Goal: Task Accomplishment & Management: Manage account settings

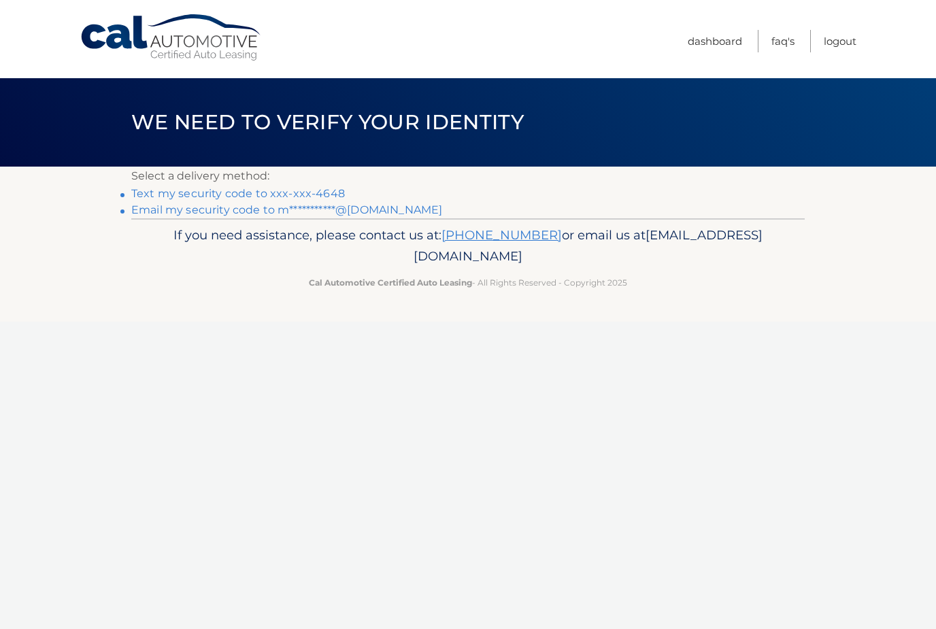
click at [166, 194] on link "Text my security code to xxx-xxx-4648" at bounding box center [238, 193] width 214 height 13
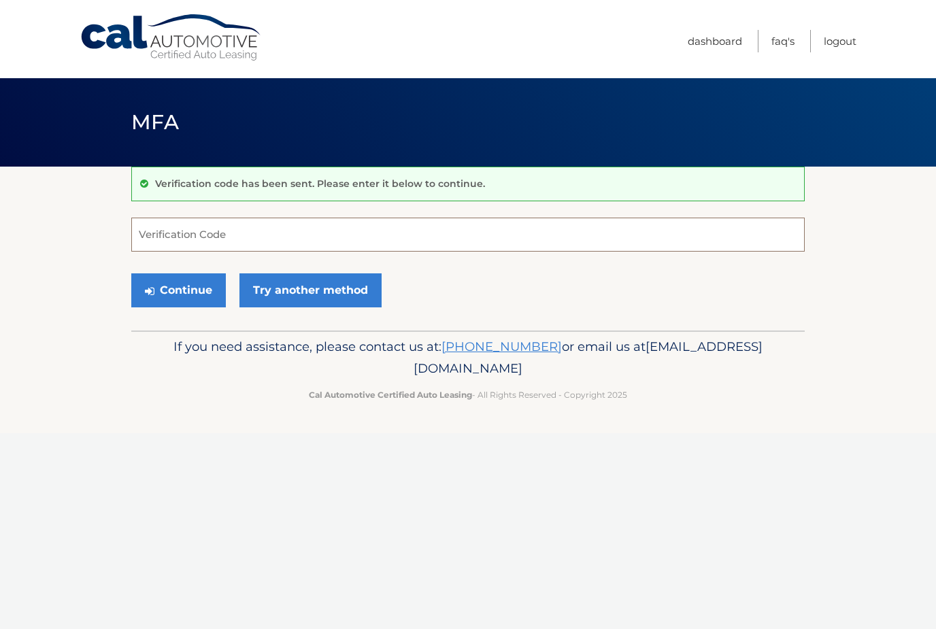
click at [160, 234] on input "Verification Code" at bounding box center [467, 235] width 673 height 34
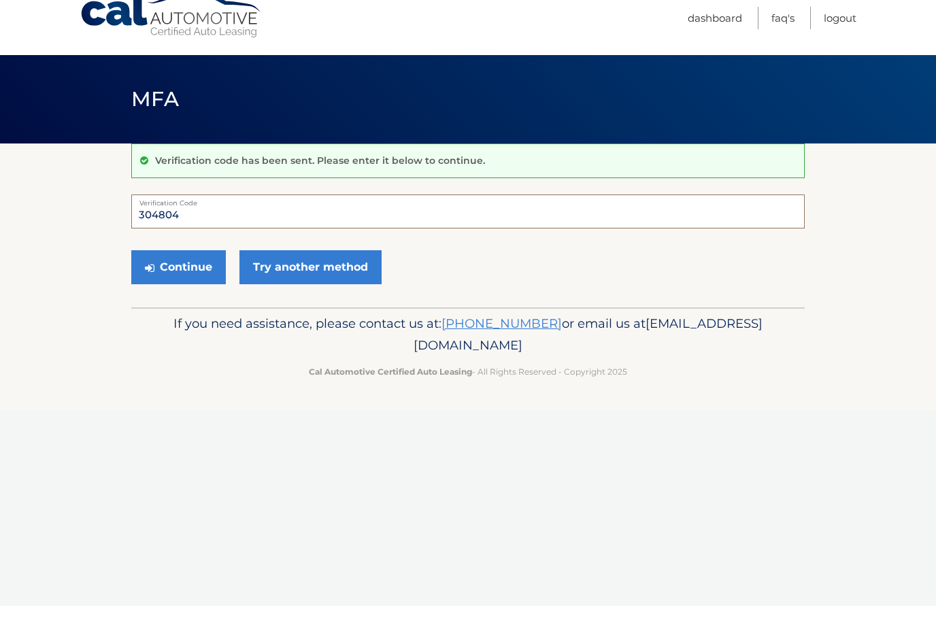
type input "304804"
click at [169, 273] on button "Continue" at bounding box center [178, 290] width 95 height 34
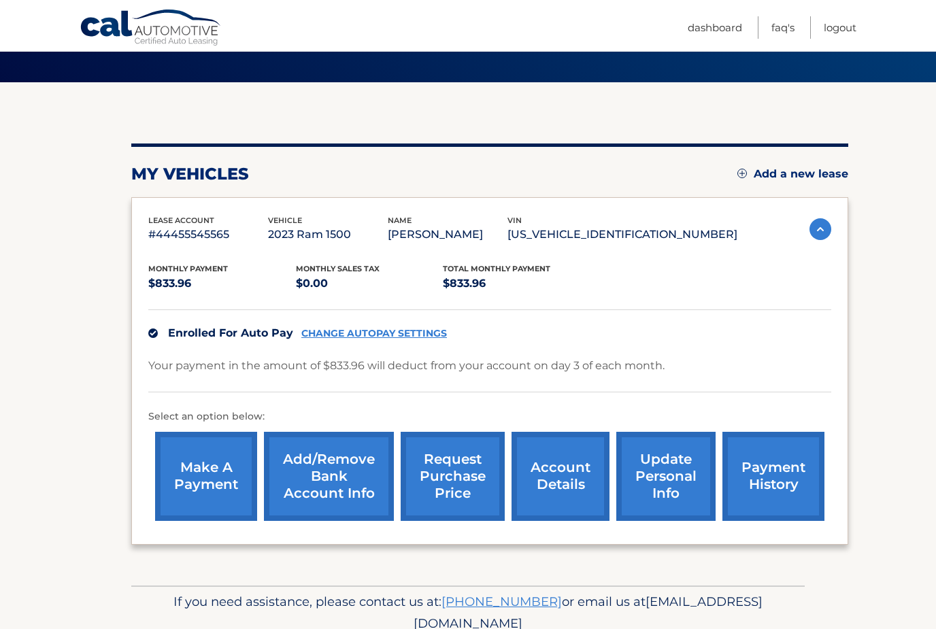
scroll to position [97, 0]
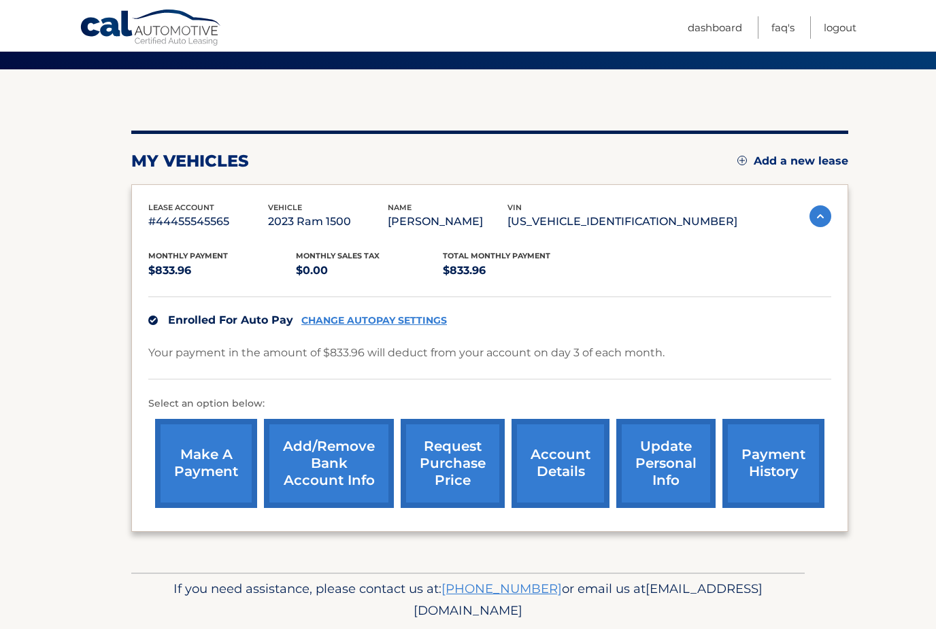
click at [557, 469] on link "account details" at bounding box center [560, 463] width 98 height 89
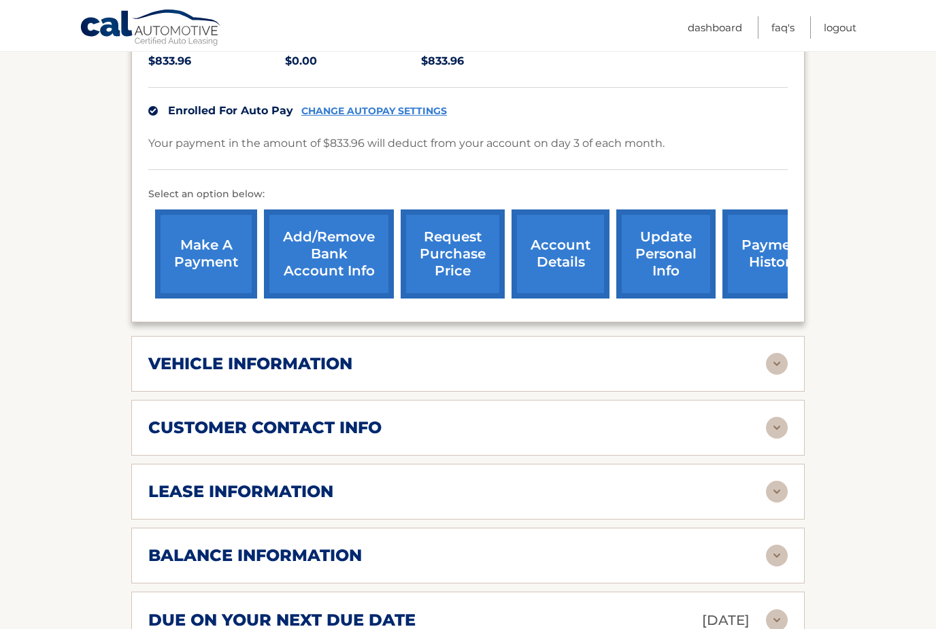
scroll to position [324, 0]
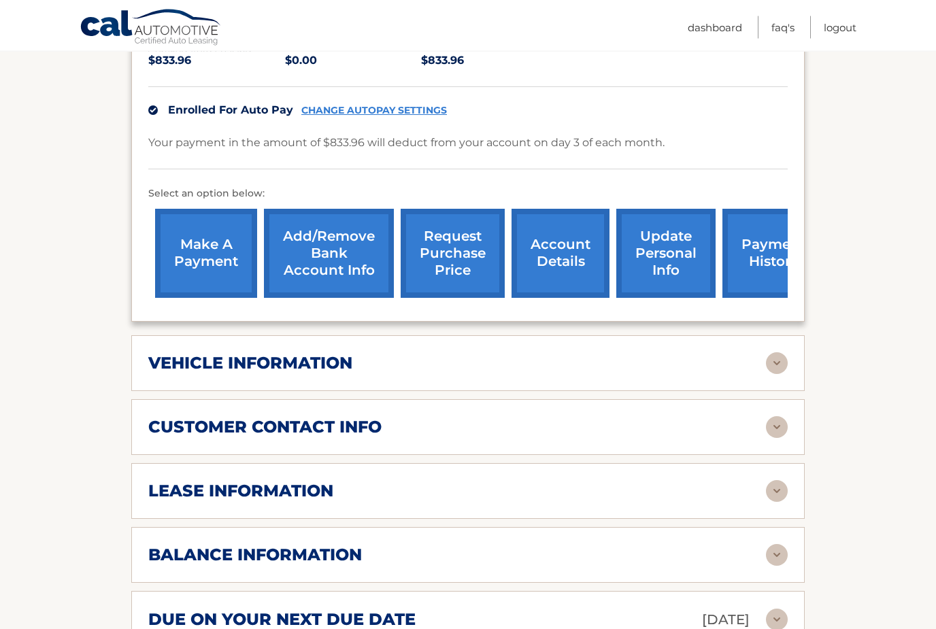
click at [785, 486] on img at bounding box center [777, 492] width 22 height 22
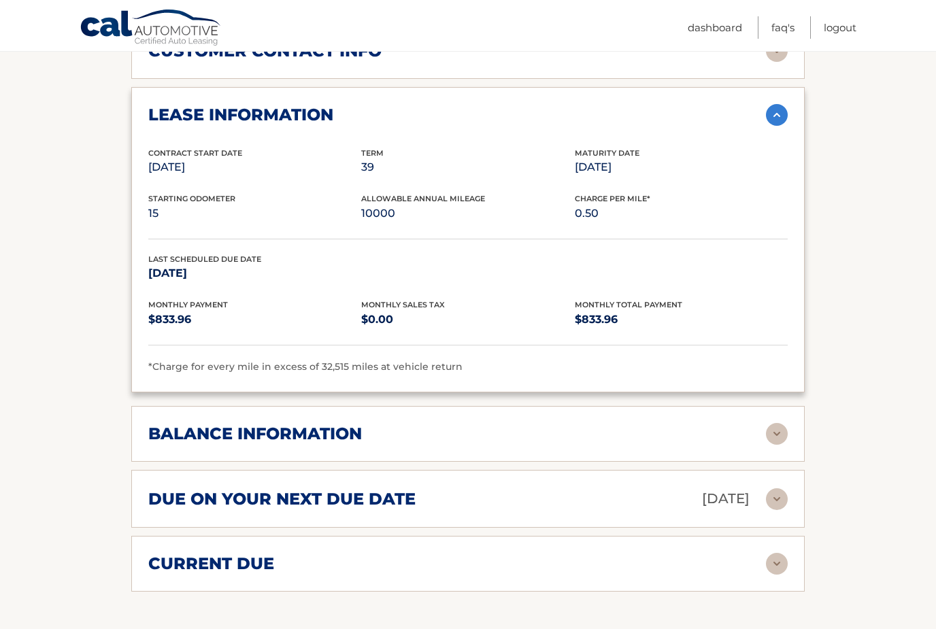
scroll to position [702, 0]
click at [769, 428] on img at bounding box center [777, 433] width 22 height 22
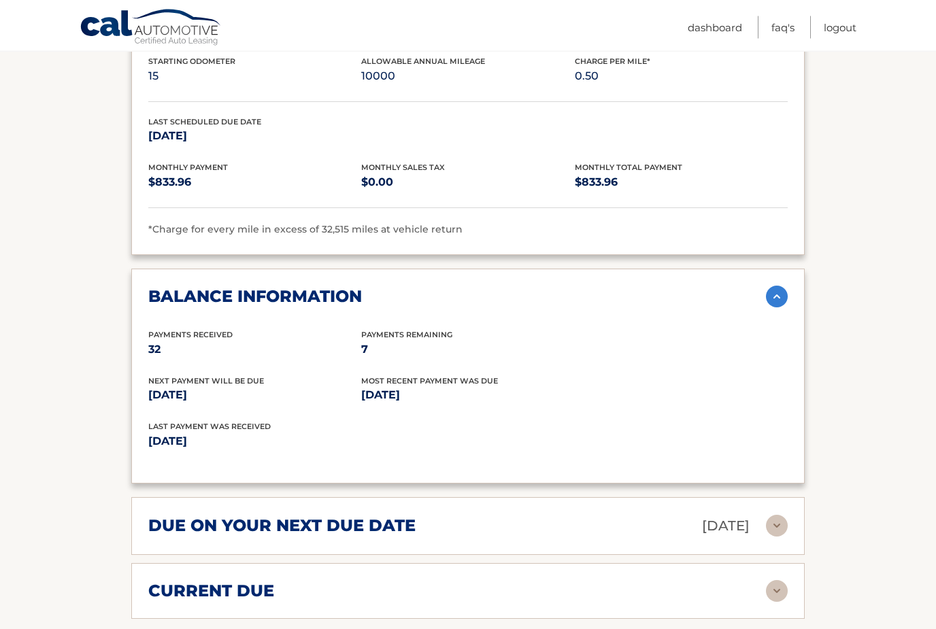
scroll to position [844, 0]
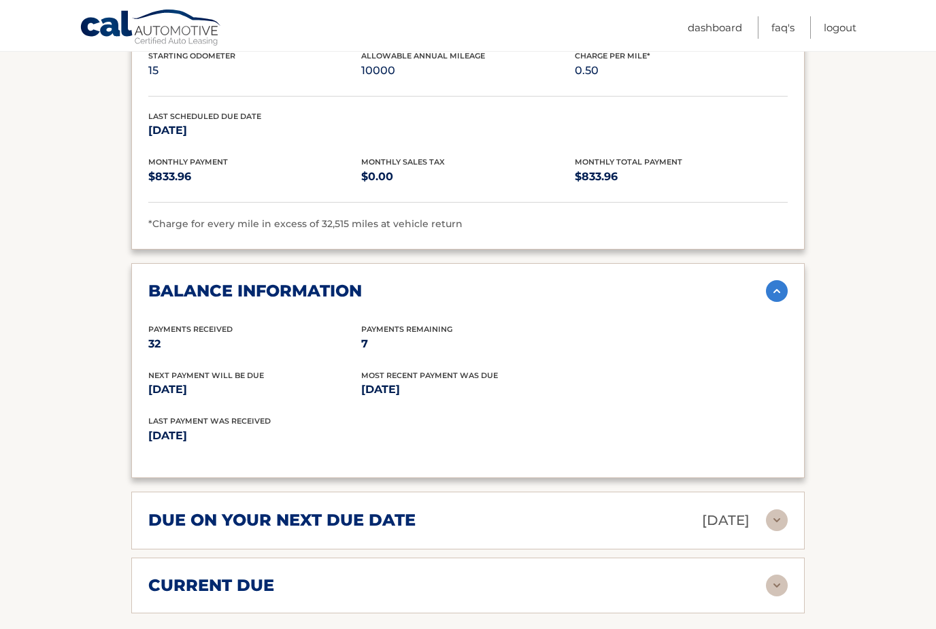
click at [775, 520] on img at bounding box center [777, 520] width 22 height 22
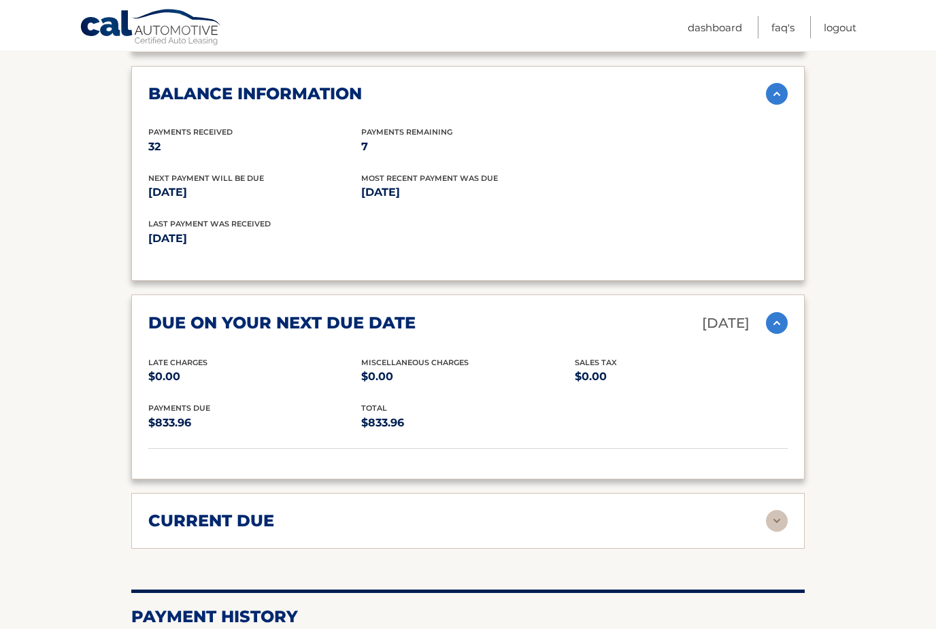
click at [773, 512] on img at bounding box center [777, 522] width 22 height 22
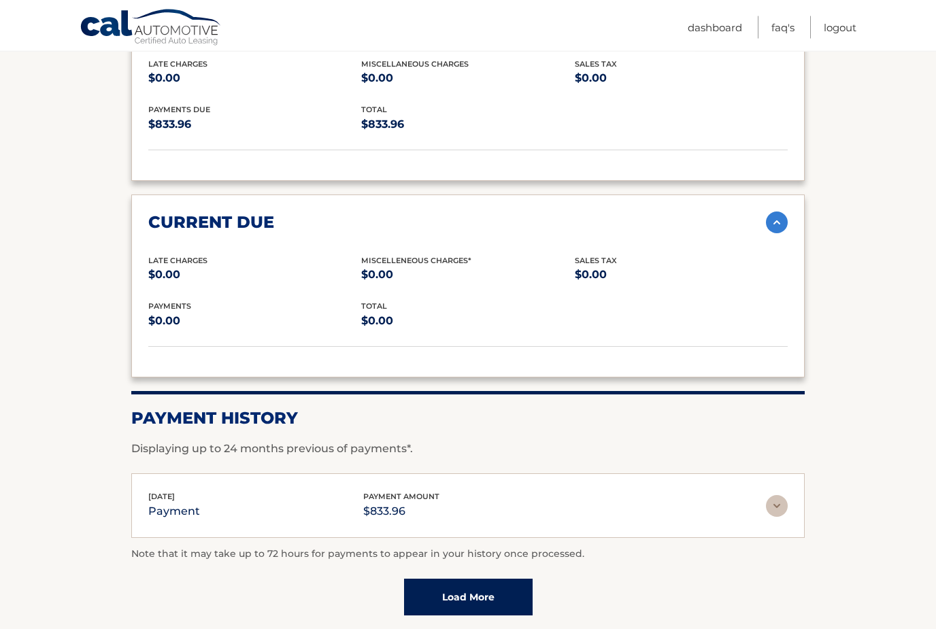
scroll to position [1345, 0]
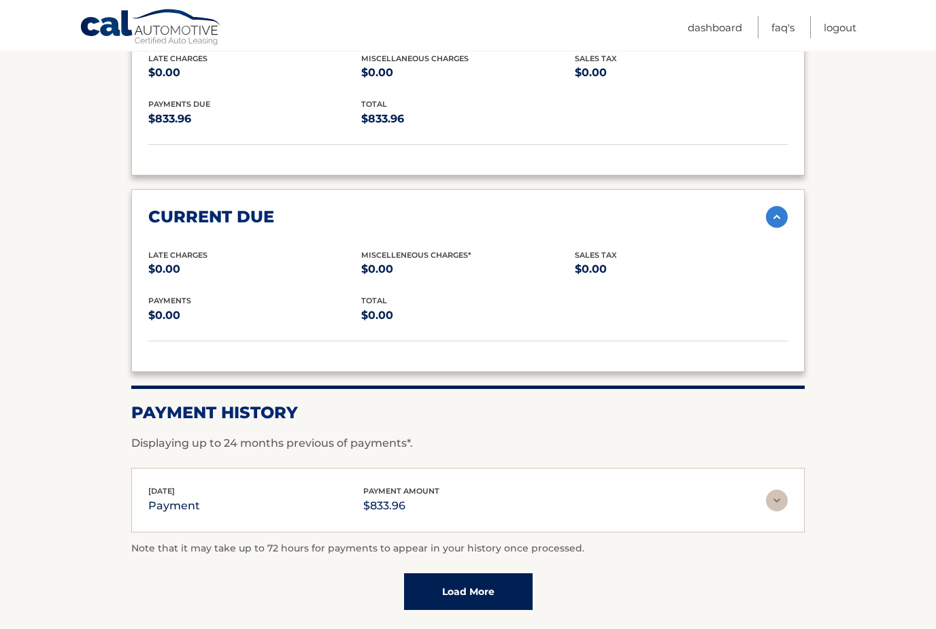
click at [776, 490] on img at bounding box center [777, 501] width 22 height 22
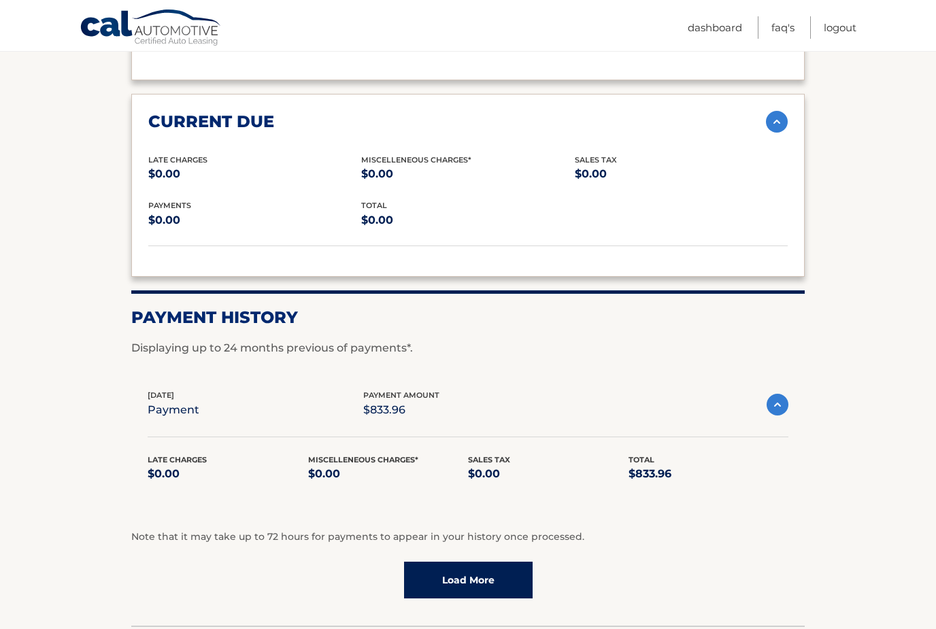
scroll to position [1441, 0]
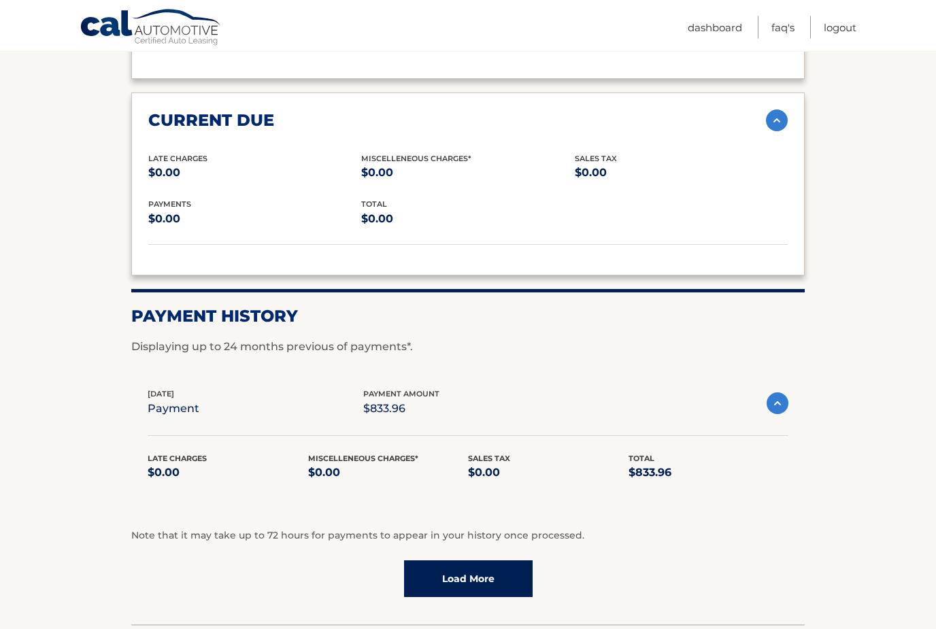
click at [449, 569] on link "Load More" at bounding box center [468, 579] width 129 height 37
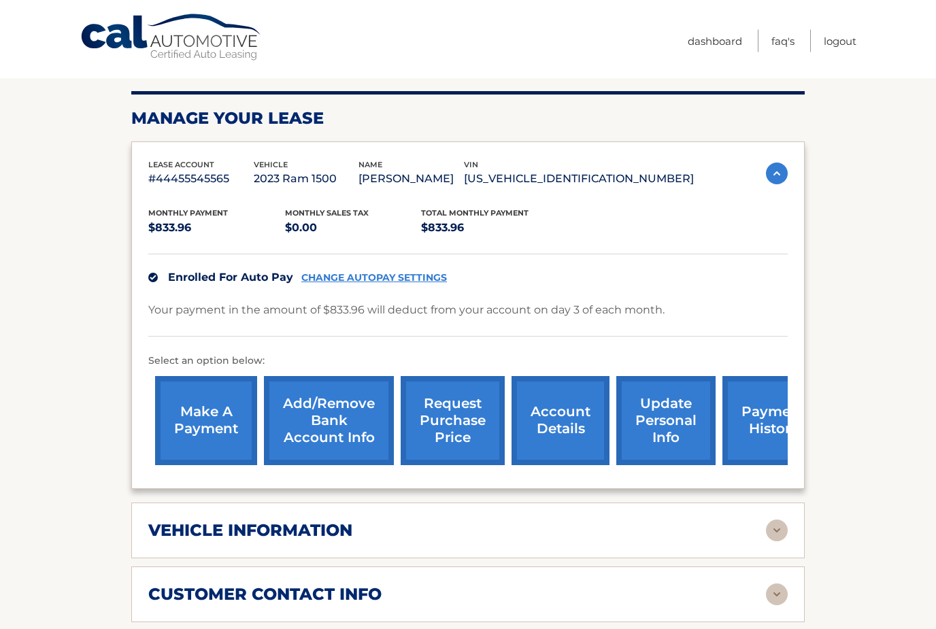
scroll to position [0, 0]
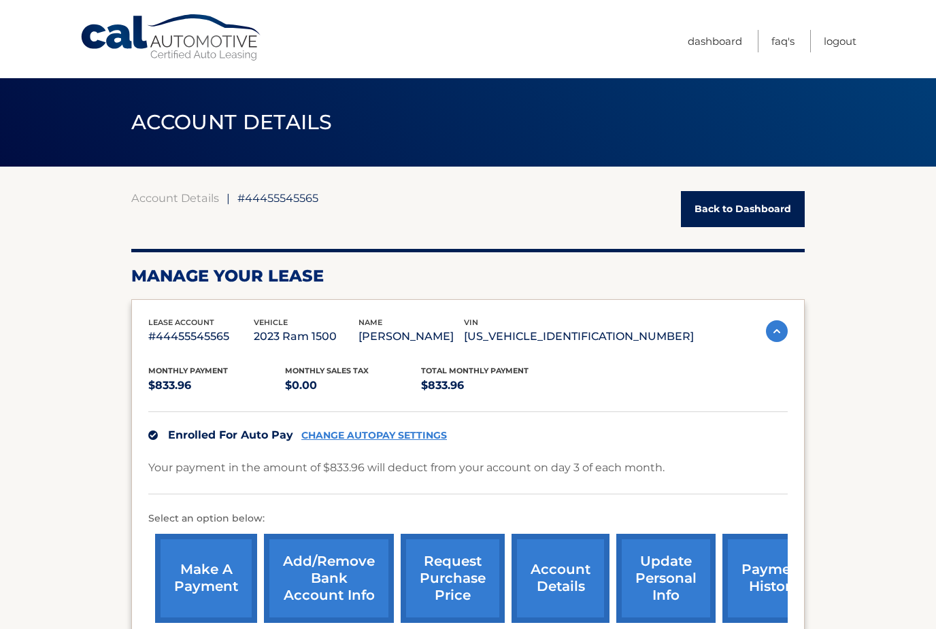
click at [777, 322] on img at bounding box center [777, 331] width 22 height 22
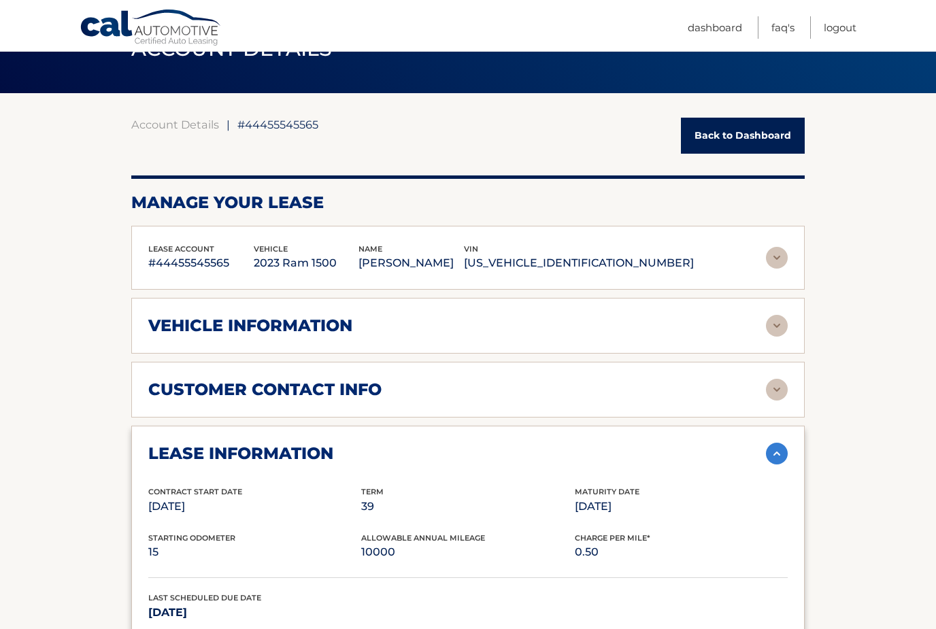
scroll to position [71, 0]
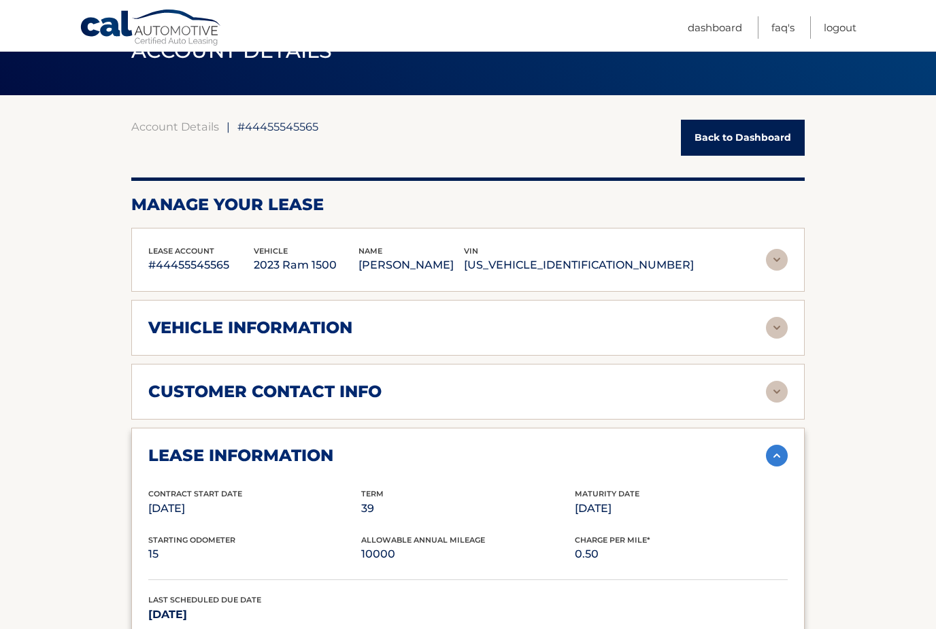
click at [747, 137] on link "Back to Dashboard" at bounding box center [743, 138] width 124 height 36
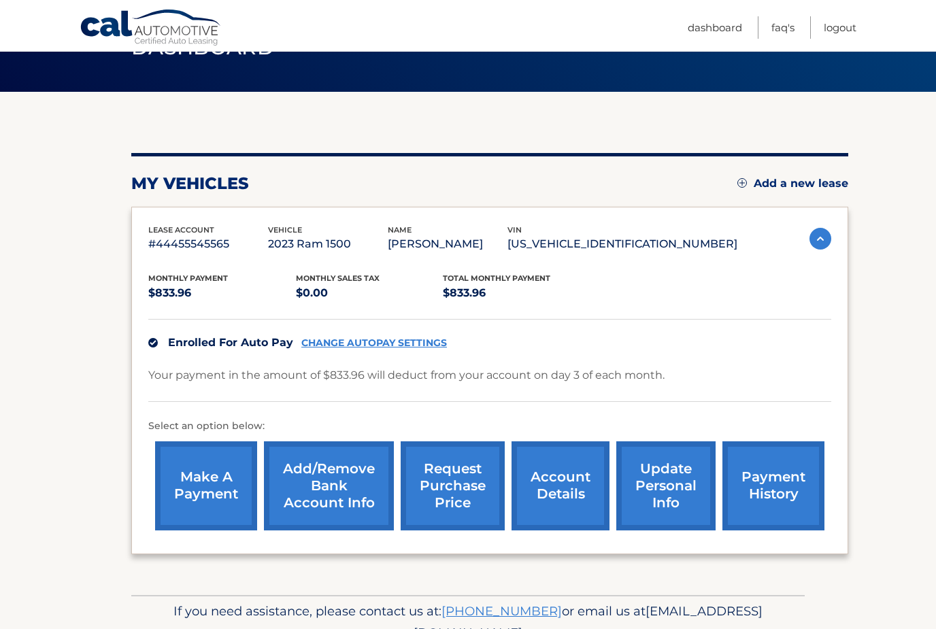
scroll to position [97, 0]
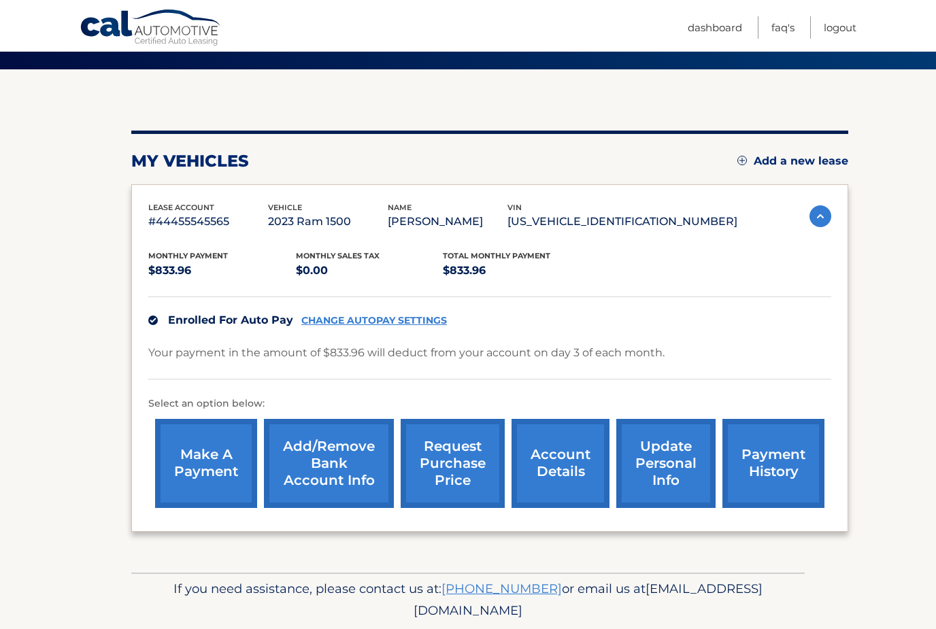
click at [554, 457] on link "account details" at bounding box center [560, 463] width 98 height 89
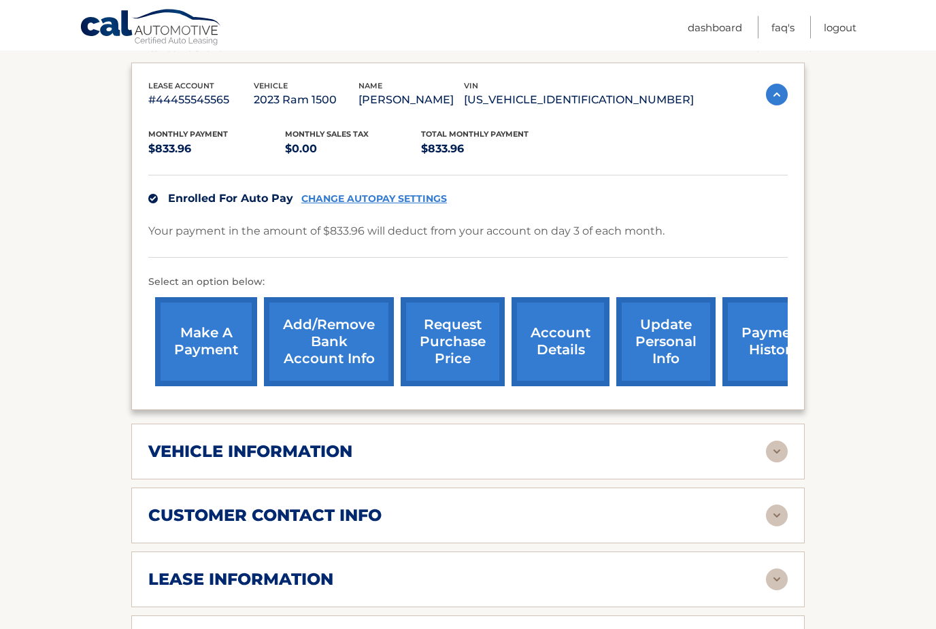
click at [148, 457] on h2 "vehicle information" at bounding box center [250, 452] width 204 height 20
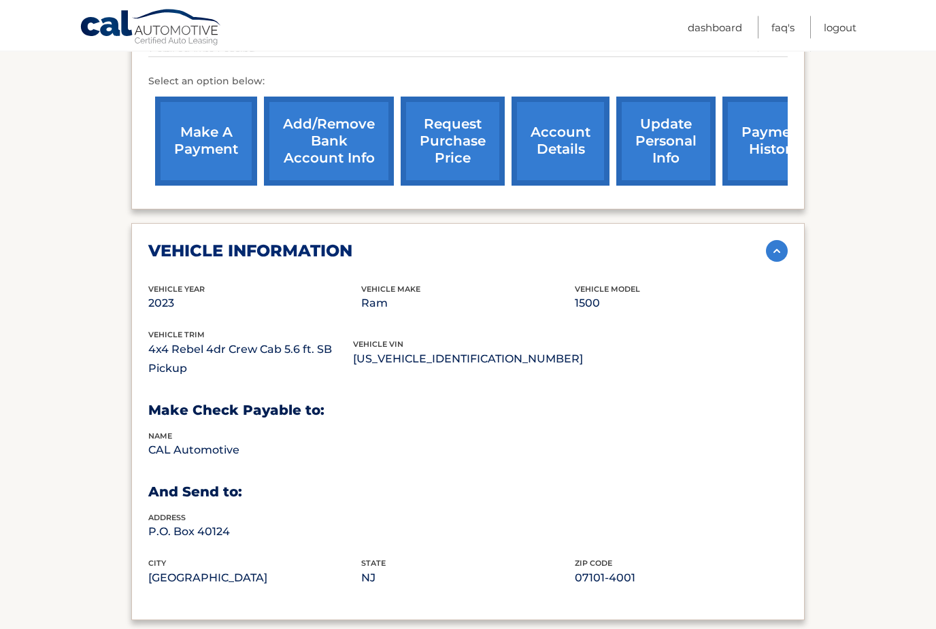
scroll to position [437, 0]
click at [158, 241] on h2 "vehicle information" at bounding box center [250, 251] width 204 height 20
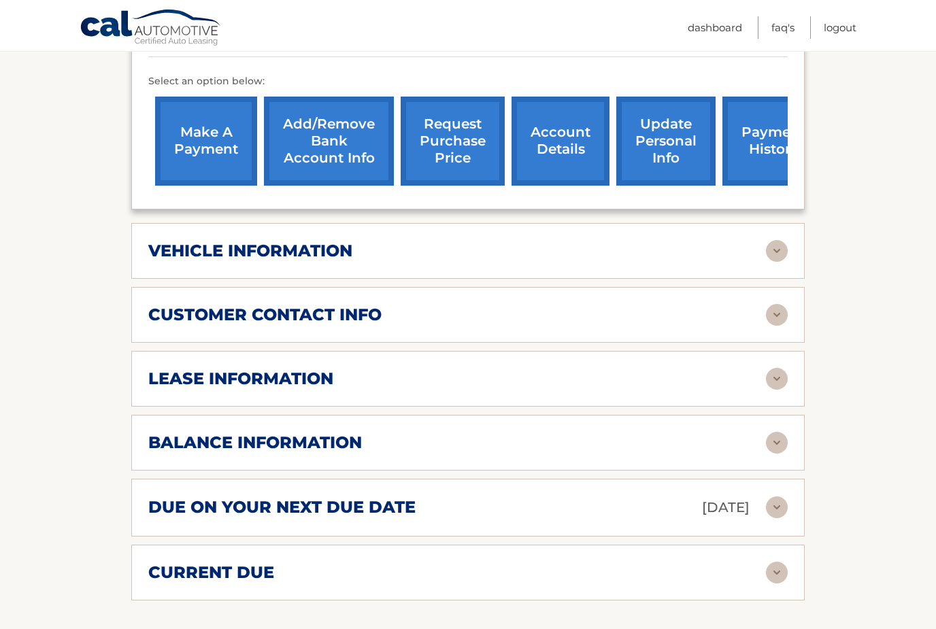
click at [156, 316] on h2 "customer contact info" at bounding box center [264, 315] width 233 height 20
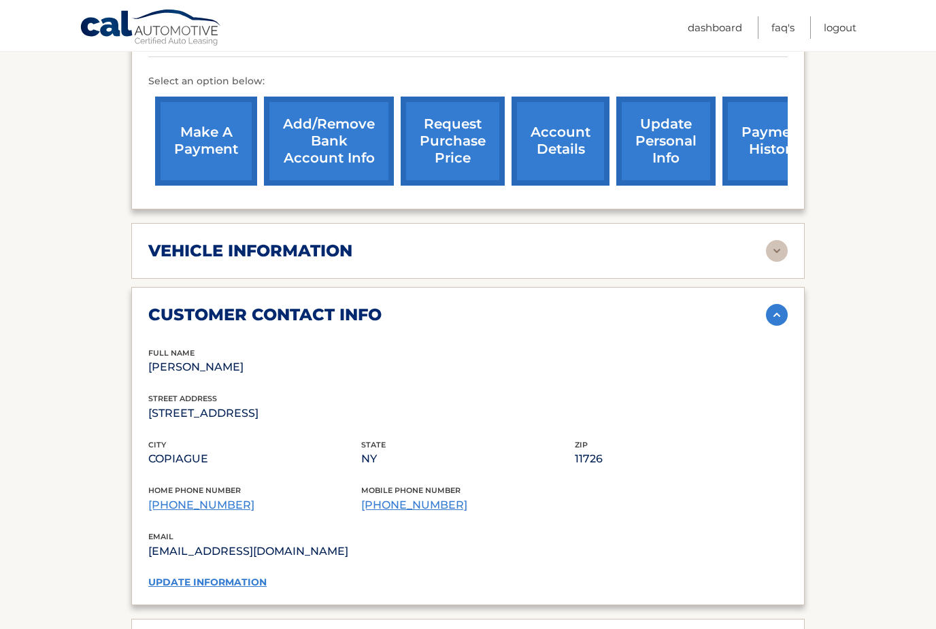
click at [154, 311] on h2 "customer contact info" at bounding box center [264, 315] width 233 height 20
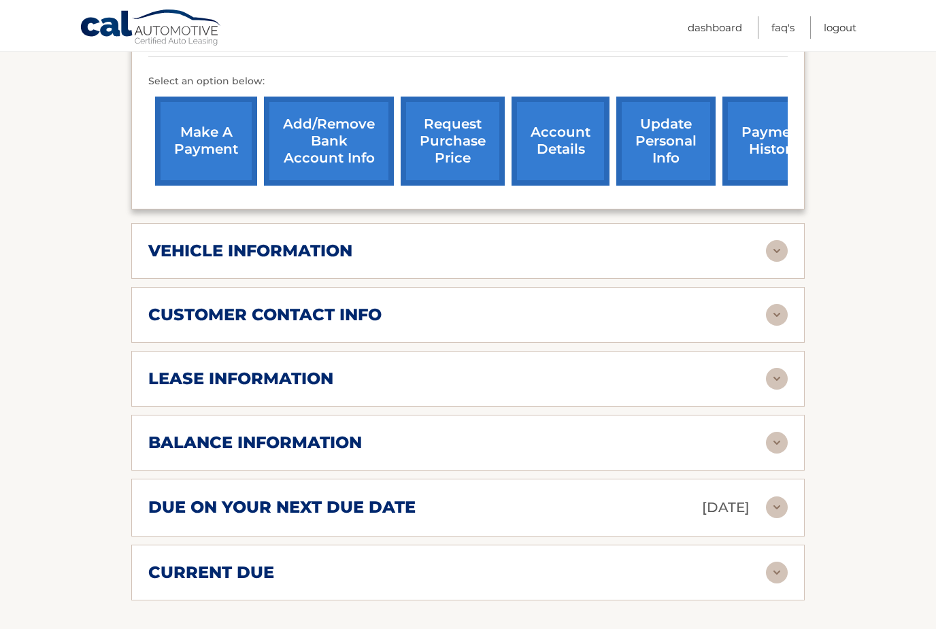
click at [157, 380] on h2 "lease information" at bounding box center [240, 379] width 185 height 20
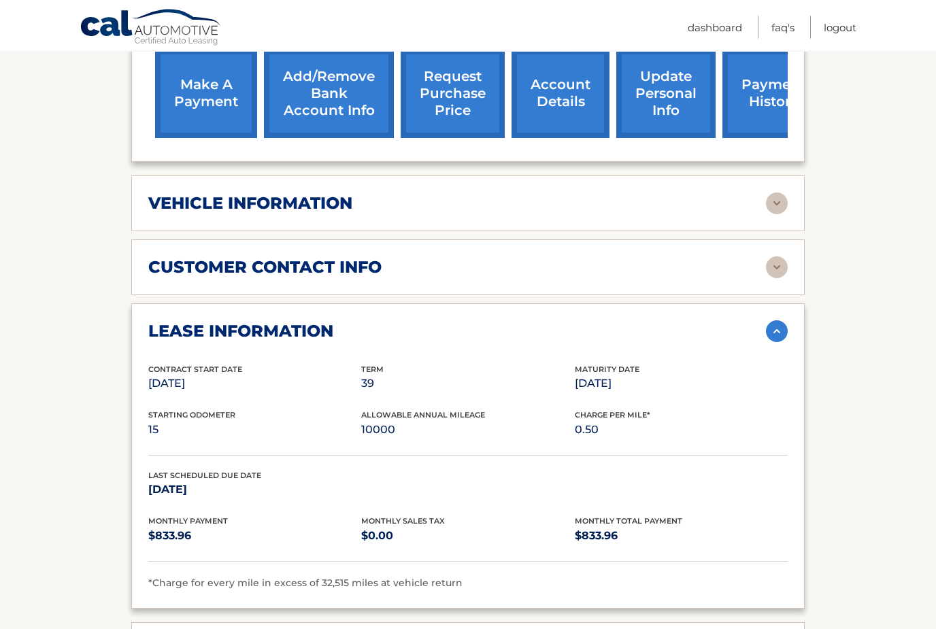
scroll to position [486, 0]
click at [847, 24] on link "Logout" at bounding box center [840, 27] width 33 height 22
